Goal: Register for event/course

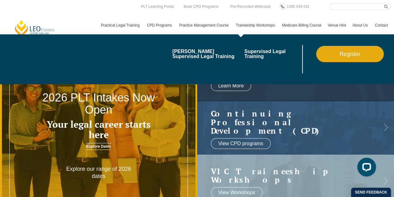
click at [325, 53] on link "Register" at bounding box center [350, 54] width 68 height 16
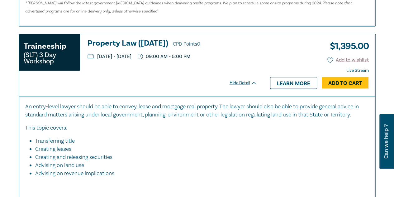
scroll to position [716, 0]
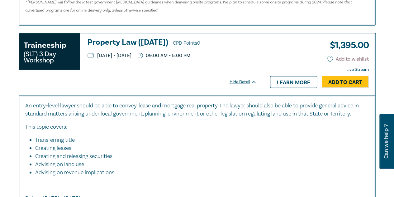
drag, startPoint x: 227, startPoint y: 51, endPoint x: 98, endPoint y: 56, distance: 129.7
click at [98, 56] on div "Traineeship (SLT) 3 Day Workshop Property Law (October 2025) CPD Points 0 Monda…" at bounding box center [138, 54] width 238 height 33
copy p "Monday, 13 October 2025 - Wednesday, 15 October 2025"
